Goal: Task Accomplishment & Management: Manage account settings

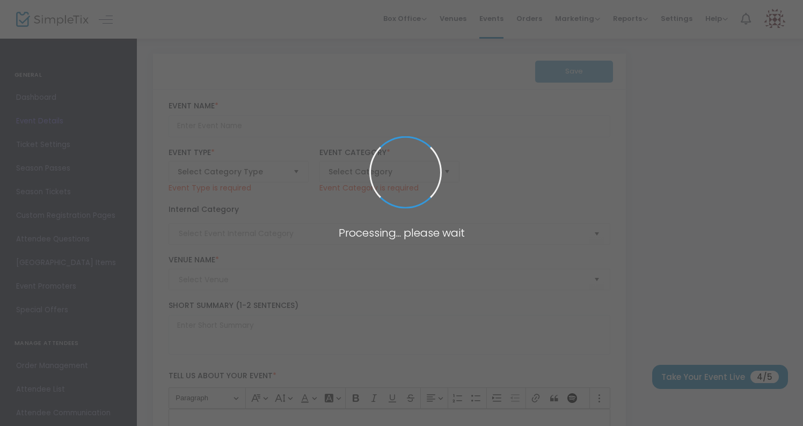
type input "A Little Treat"
type textarea "EVERY DAY AT 7PM, [PERSON_NAME] HAS A LITTLE [DOMAIN_NAME] the pandemic begins,…"
type input "Buy Tickets"
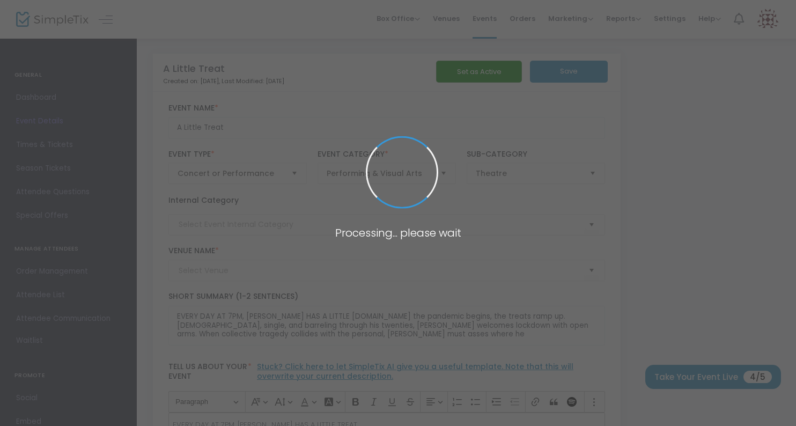
type input "[GEOGRAPHIC_DATA]"
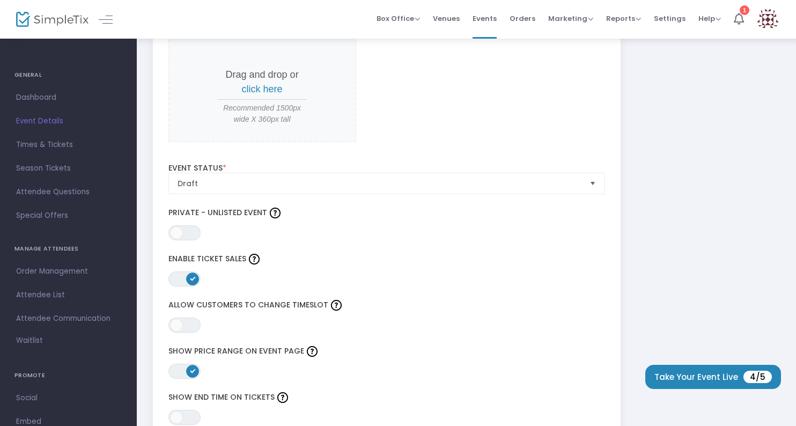
scroll to position [1161, 0]
click at [382, 185] on span "Draft" at bounding box center [380, 183] width 404 height 11
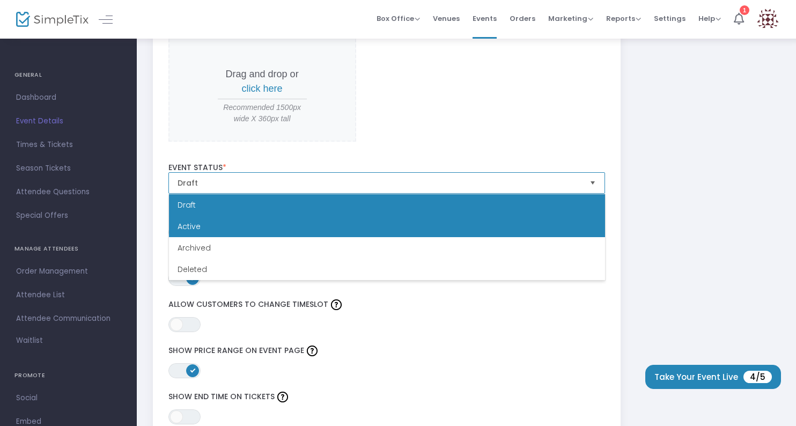
click at [378, 221] on li "Active" at bounding box center [387, 226] width 436 height 21
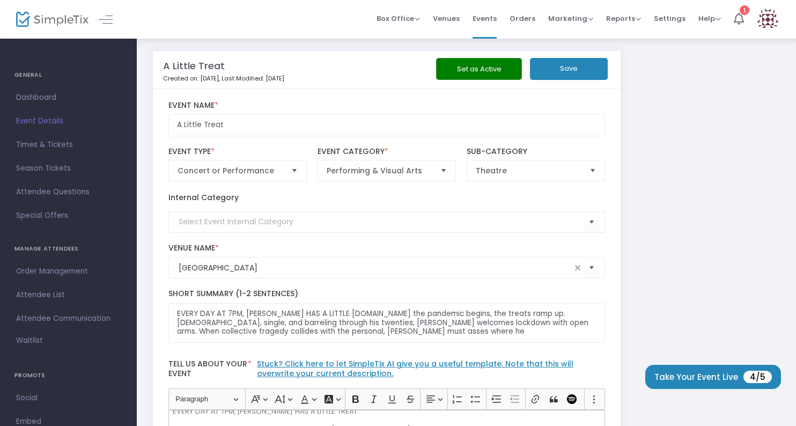
scroll to position [0, 0]
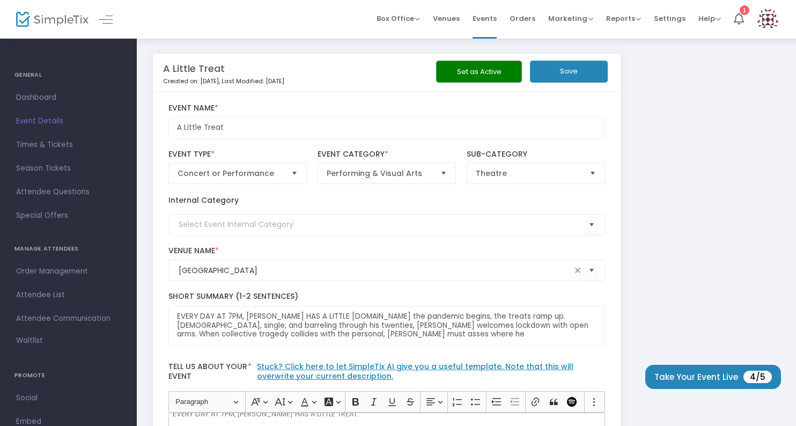
click at [574, 80] on button "Save" at bounding box center [569, 72] width 78 height 22
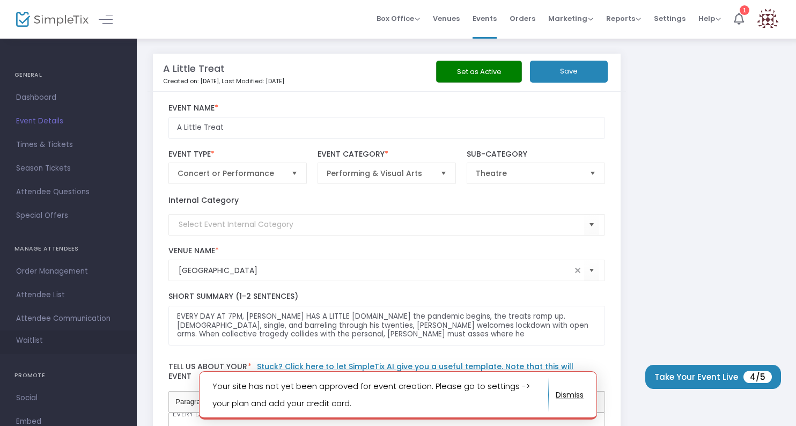
scroll to position [78, 0]
